Goal: Task Accomplishment & Management: Use online tool/utility

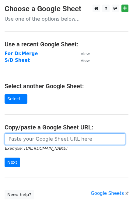
click at [33, 135] on input "url" at bounding box center [65, 140] width 121 height 12
type input "[URL][DOMAIN_NAME]"
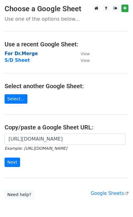
click at [24, 54] on strong "For Dr.Merge" at bounding box center [21, 53] width 33 height 5
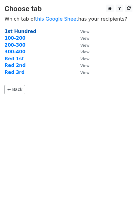
click at [20, 30] on strong "1st Hundred" at bounding box center [21, 31] width 32 height 5
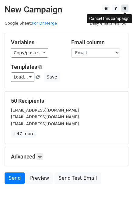
click at [124, 11] on link at bounding box center [124, 9] width 7 height 8
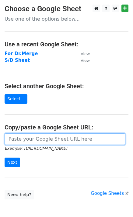
click at [26, 142] on input "url" at bounding box center [65, 140] width 121 height 12
paste input "https://docs.google.com/spreadsheets/d/1jXwF4MmvnU-T7F5DqkpZZXfqp_CyXIJcxLQIVx3…"
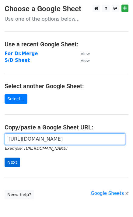
type input "https://docs.google.com/spreadsheets/d/1jXwF4MmvnU-T7F5DqkpZZXfqp_CyXIJcxLQIVx3…"
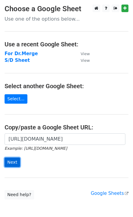
click at [14, 162] on input "Next" at bounding box center [12, 162] width 15 height 9
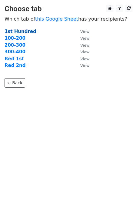
click at [16, 32] on strong "1st Hundred" at bounding box center [21, 31] width 32 height 5
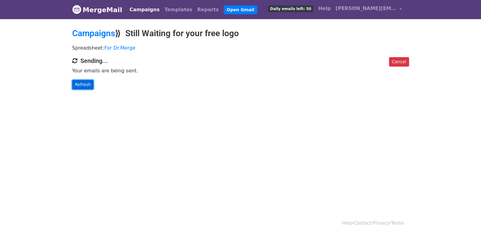
click at [77, 82] on link "Refresh" at bounding box center [83, 84] width 22 height 9
click at [78, 82] on link "Refresh" at bounding box center [83, 84] width 22 height 9
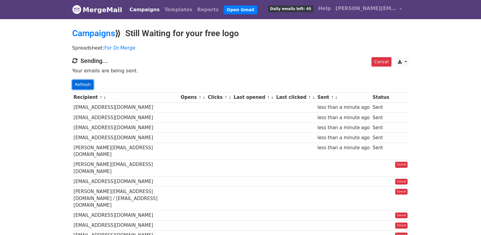
click at [77, 87] on link "Refresh" at bounding box center [83, 84] width 22 height 9
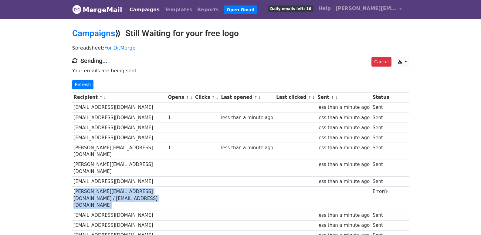
drag, startPoint x: 197, startPoint y: 175, endPoint x: 74, endPoint y: 179, distance: 123.6
click at [74, 186] on tr "tom@getbranded360.com / getbranded360@gmail.com Error" at bounding box center [240, 198] width 337 height 24
copy tr "[PERSON_NAME][EMAIL_ADDRESS][DOMAIN_NAME] / [EMAIL_ADDRESS][DOMAIN_NAME]"
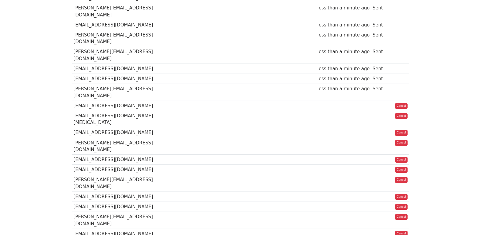
scroll to position [426, 0]
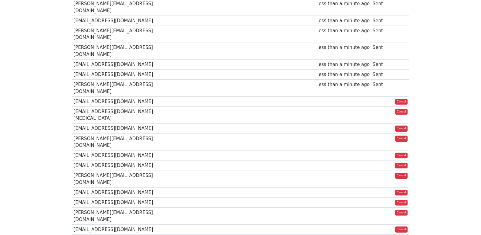
copy tr "[PERSON_NAME][EMAIL_ADDRESS][DOMAIN_NAME] / [EMAIL_ADDRESS][DOMAIN_NAME]"
